Goal: Task Accomplishment & Management: Manage account settings

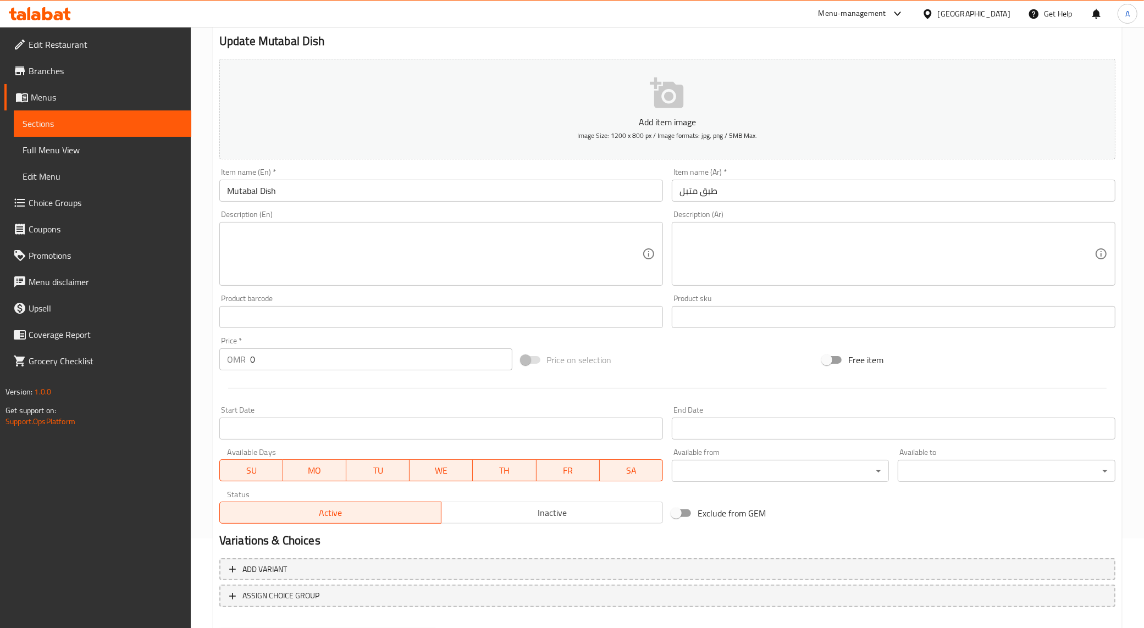
scroll to position [146, 0]
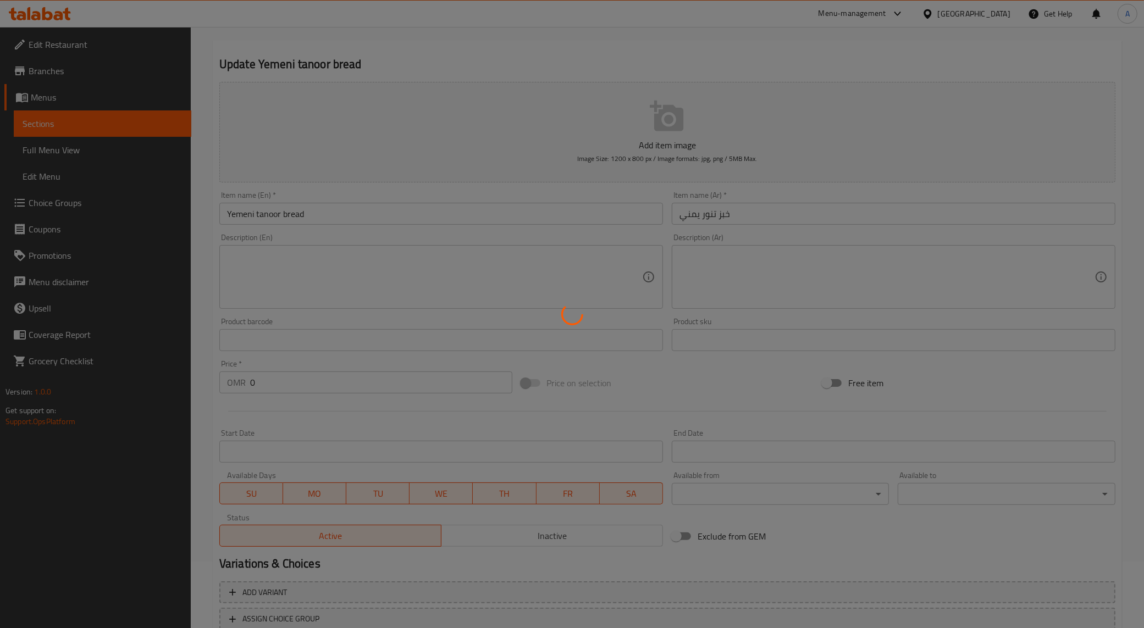
scroll to position [146, 0]
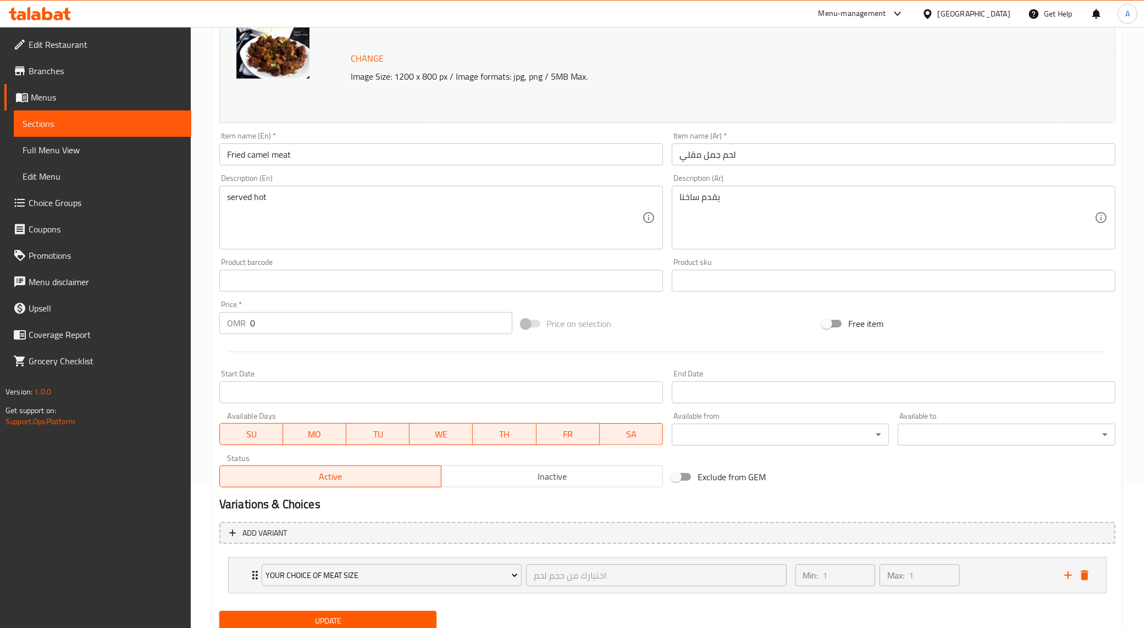
scroll to position [182, 0]
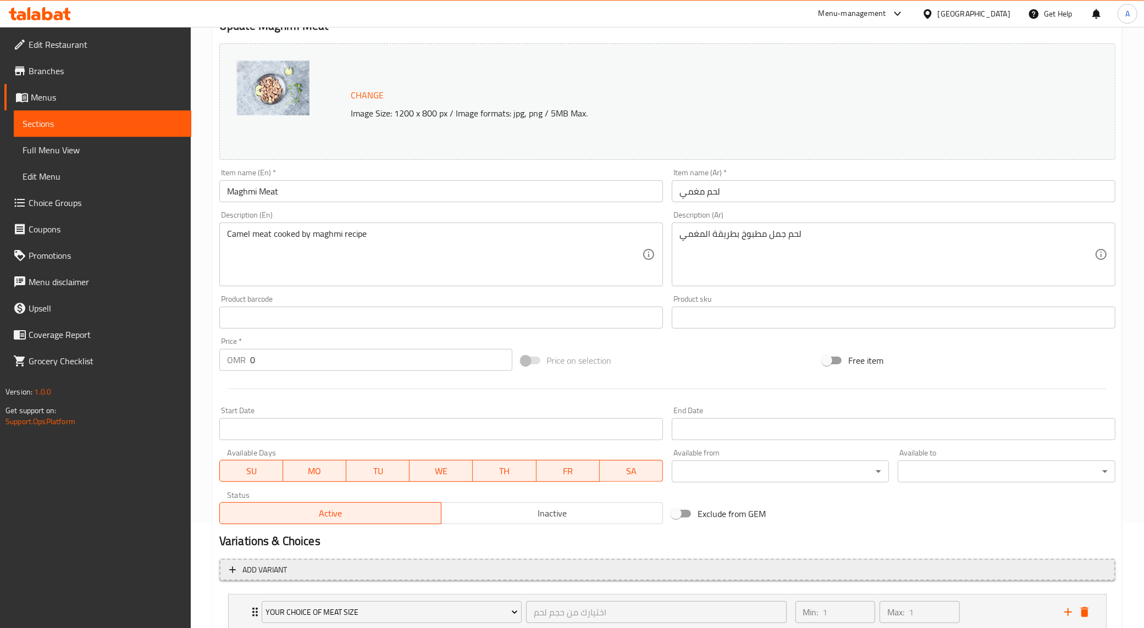
scroll to position [182, 0]
